Goal: Task Accomplishment & Management: Use online tool/utility

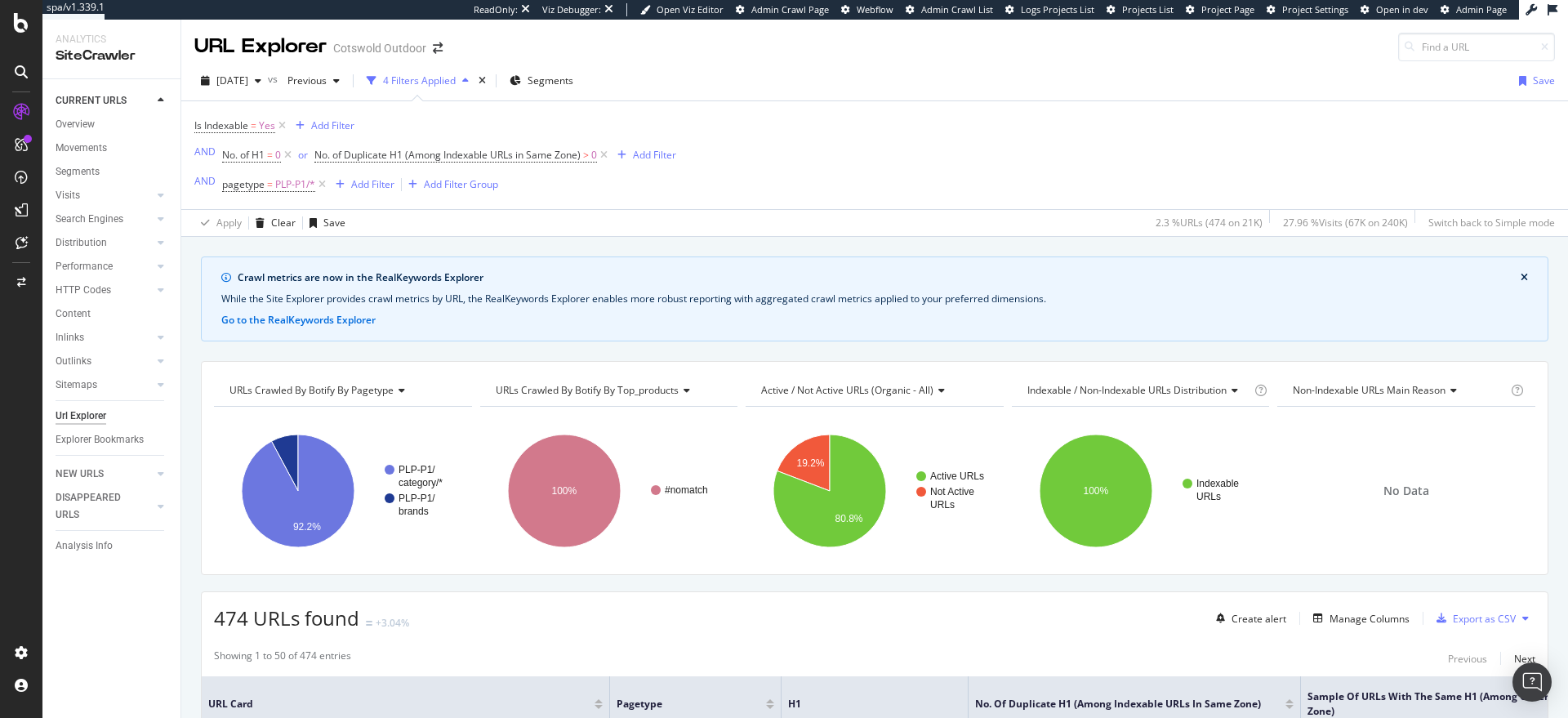
click at [1013, 144] on div "Is Indexable = Yes Add Filter AND No. of H1 = 0 or No. of Duplicate H1 (Among I…" at bounding box center [874, 156] width 1360 height 108
